Goal: Information Seeking & Learning: Learn about a topic

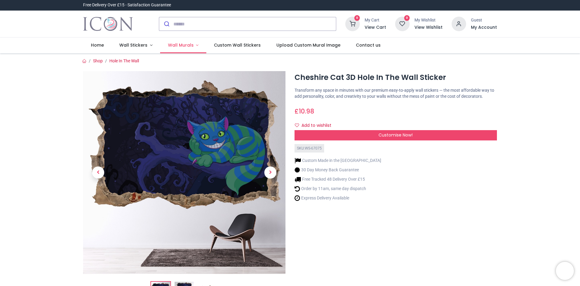
click at [194, 46] on link "Wall Murals" at bounding box center [183, 45] width 46 height 16
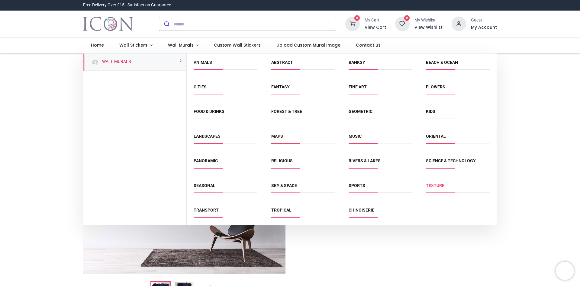
click at [438, 183] on link "Texture" at bounding box center [435, 185] width 18 height 5
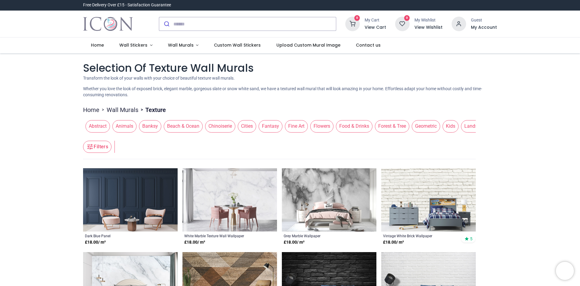
click at [441, 136] on header "Filters Filters" at bounding box center [279, 147] width 393 height 24
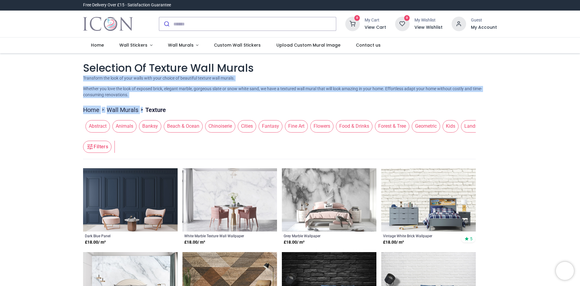
drag, startPoint x: 576, startPoint y: 65, endPoint x: 580, endPoint y: 104, distance: 39.1
click at [580, 104] on div "Login • Register Home Wall Stickers" at bounding box center [290, 143] width 580 height 286
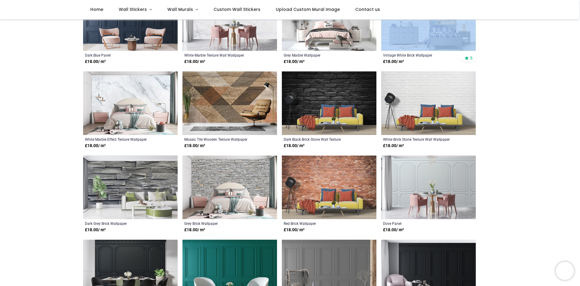
scroll to position [157, 0]
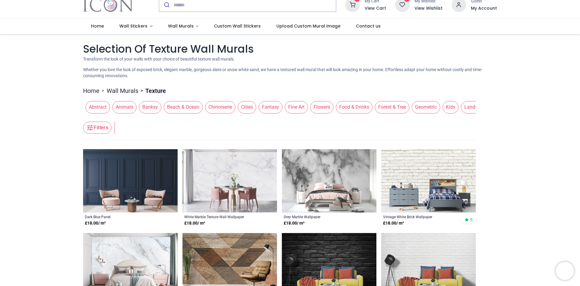
scroll to position [0, 0]
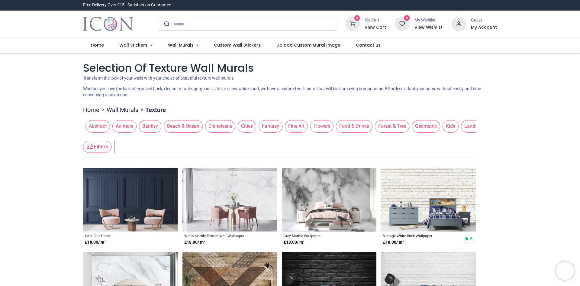
click at [92, 147] on icon "button" at bounding box center [89, 146] width 7 height 7
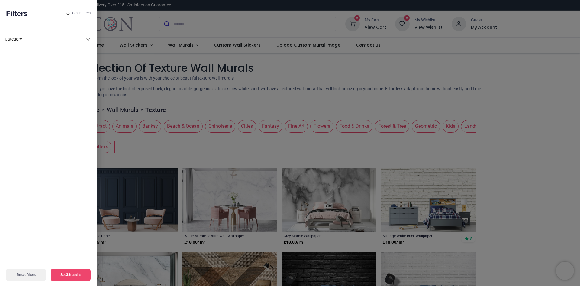
click at [86, 41] on icon at bounding box center [88, 39] width 7 height 7
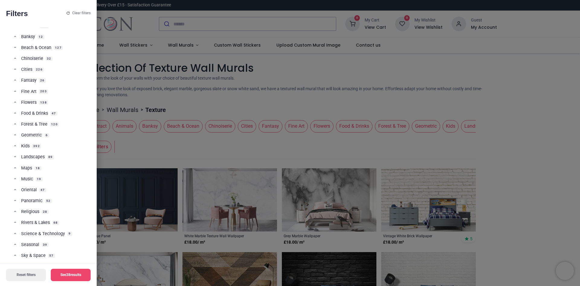
scroll to position [139, 0]
click at [35, 213] on span "Religious" at bounding box center [30, 212] width 18 height 6
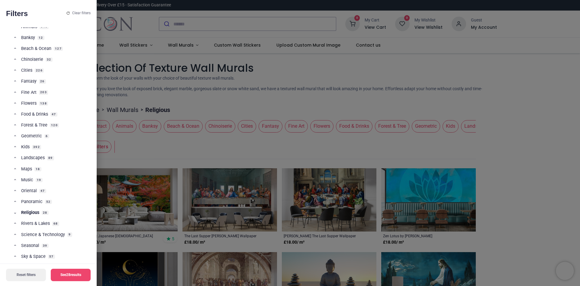
drag, startPoint x: 579, startPoint y: 62, endPoint x: 580, endPoint y: 102, distance: 39.9
click at [580, 102] on div at bounding box center [290, 143] width 580 height 286
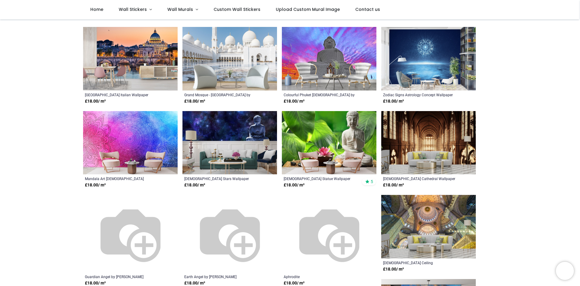
scroll to position [174, 0]
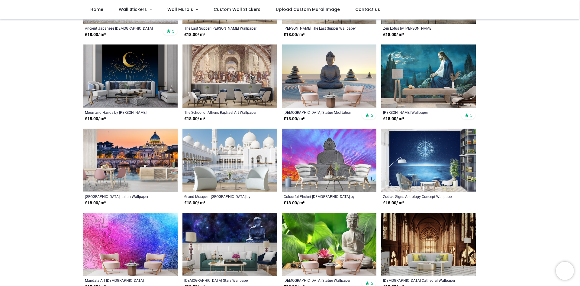
click at [252, 154] on img at bounding box center [229, 159] width 95 height 63
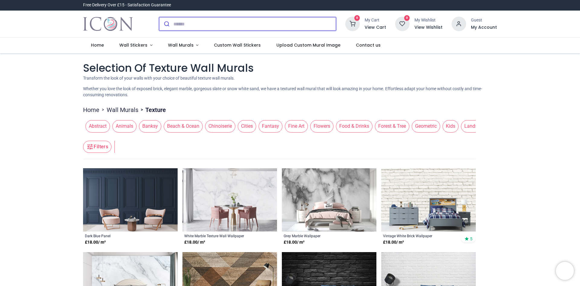
click at [178, 26] on input "search" at bounding box center [254, 23] width 163 height 13
type input "*"
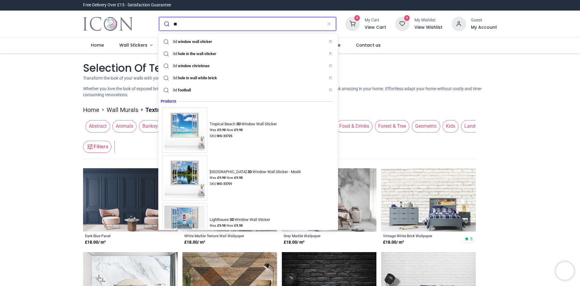
type input "**"
click at [159, 17] on button "submit" at bounding box center [166, 23] width 14 height 13
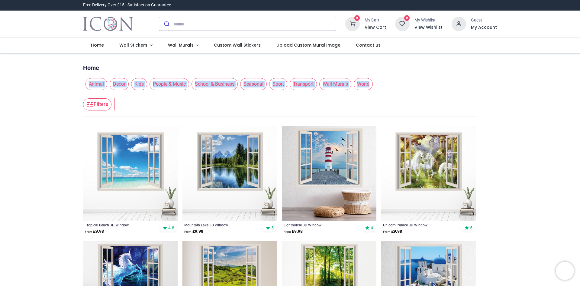
drag, startPoint x: 577, startPoint y: 64, endPoint x: 579, endPoint y: 86, distance: 21.9
click at [579, 86] on div "Login • Register Home Wall Stickers" at bounding box center [290, 143] width 580 height 286
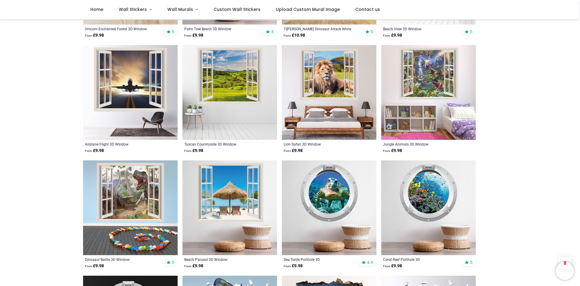
scroll to position [520, 0]
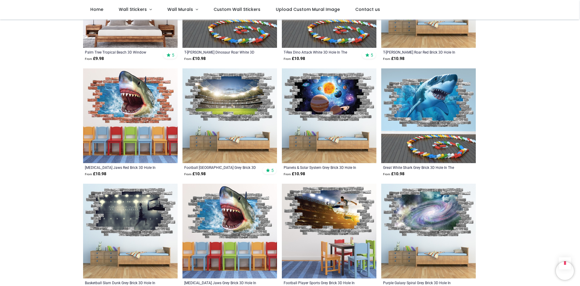
scroll to position [1329, 0]
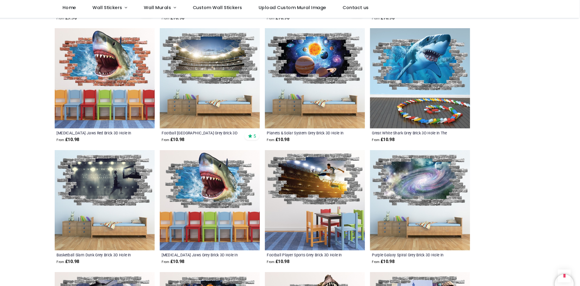
scroll to position [1329, 0]
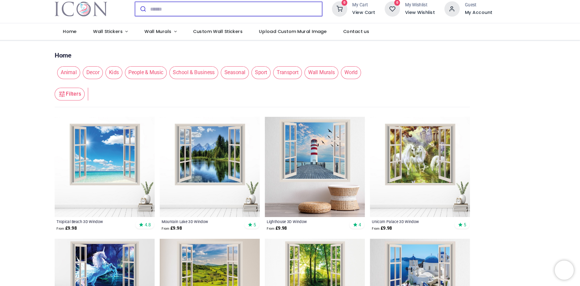
click at [182, 25] on input "search" at bounding box center [254, 23] width 163 height 13
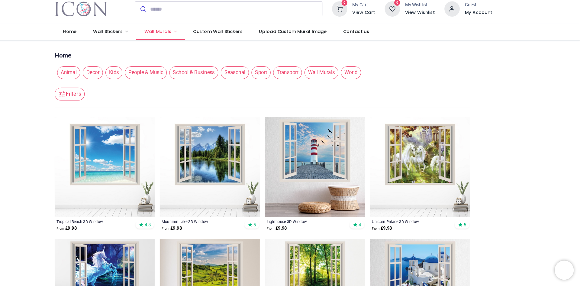
click at [193, 45] on link "Wall Murals" at bounding box center [183, 45] width 46 height 16
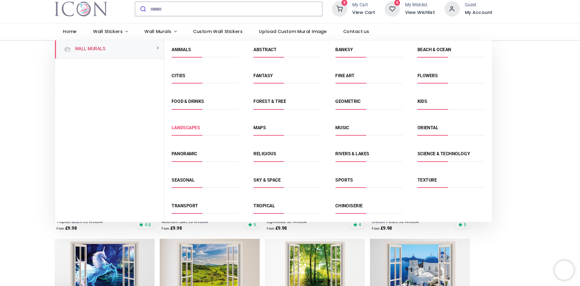
click at [212, 134] on link "Landscapes" at bounding box center [207, 136] width 27 height 5
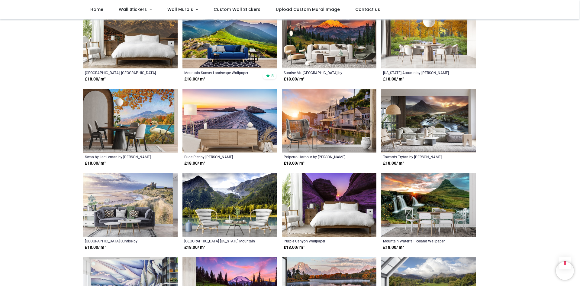
scroll to position [411, 0]
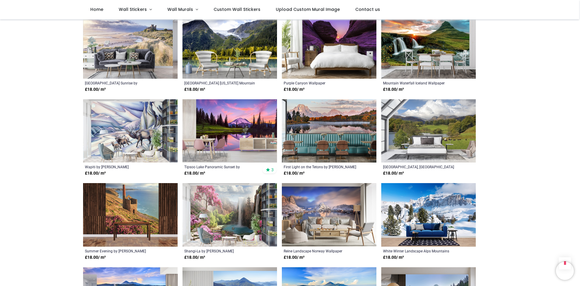
scroll to position [544, 0]
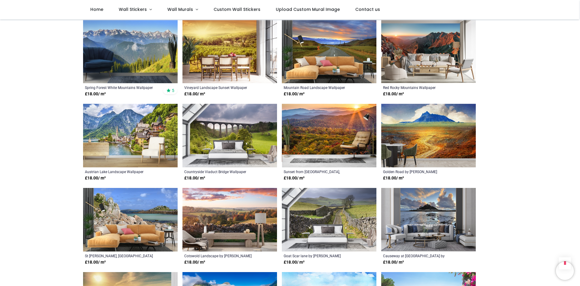
scroll to position [1175, 0]
